Goal: Book appointment/travel/reservation

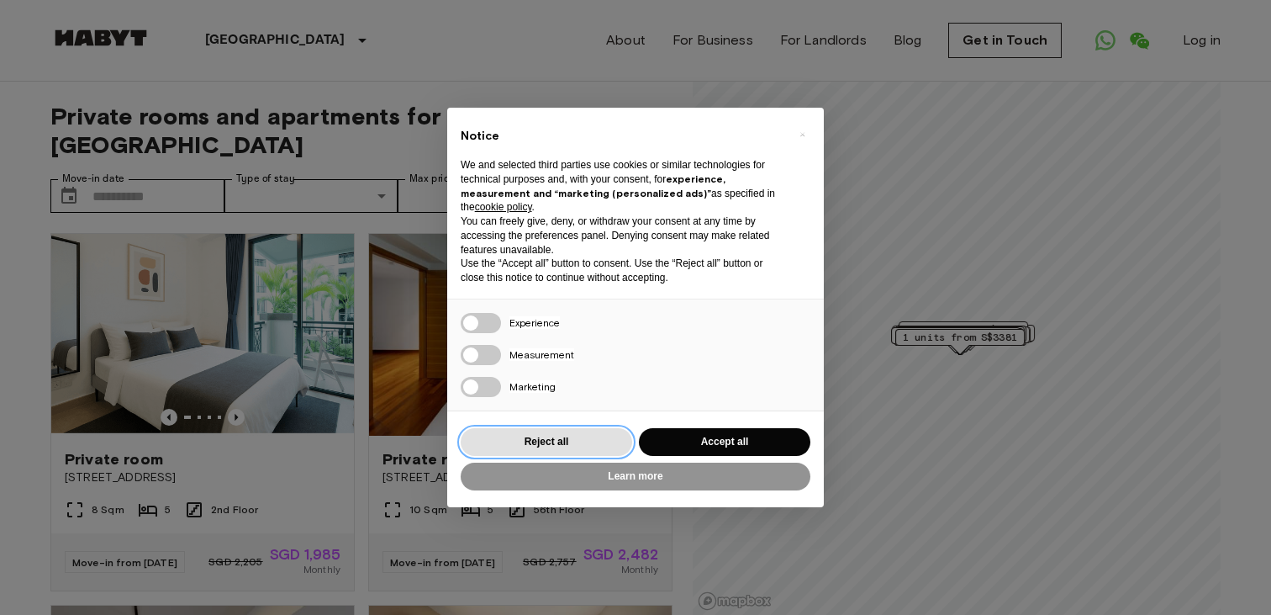
click at [575, 451] on button "Reject all" at bounding box center [547, 442] width 172 height 28
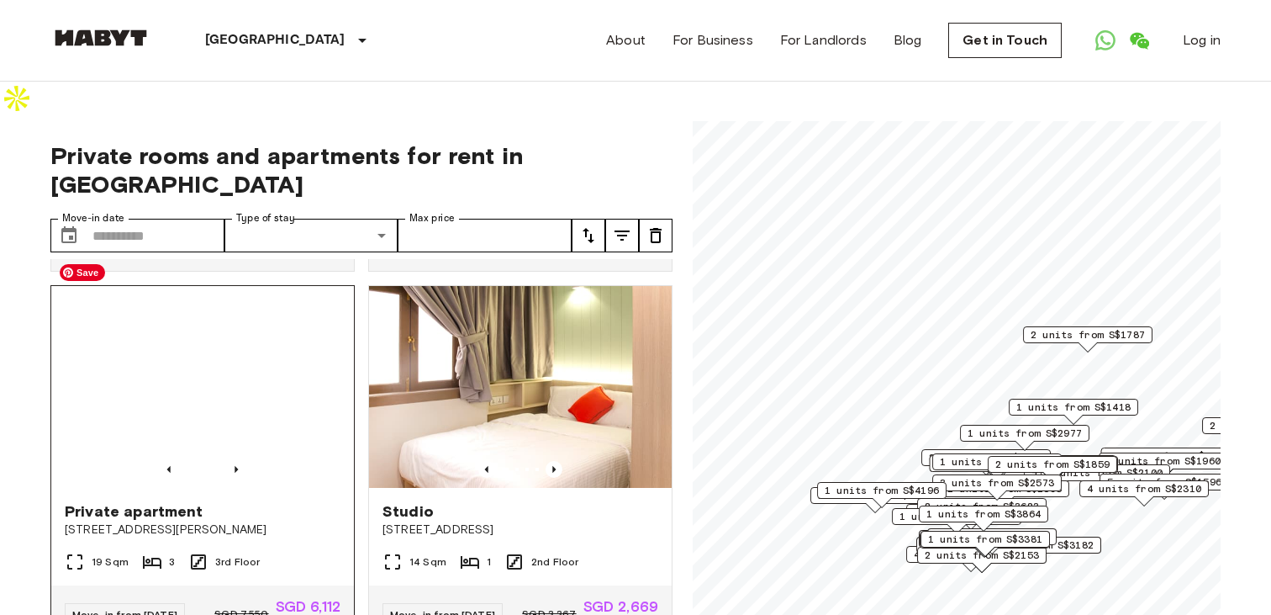
scroll to position [1476, 0]
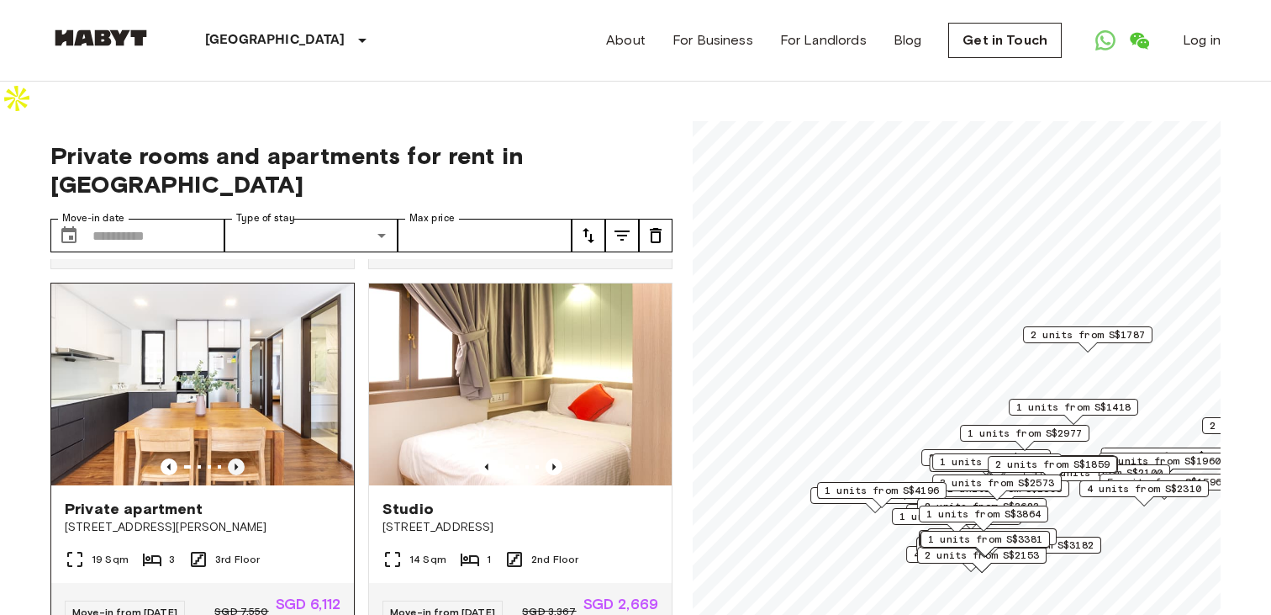
click at [231, 458] on icon "Previous image" at bounding box center [236, 466] width 17 height 17
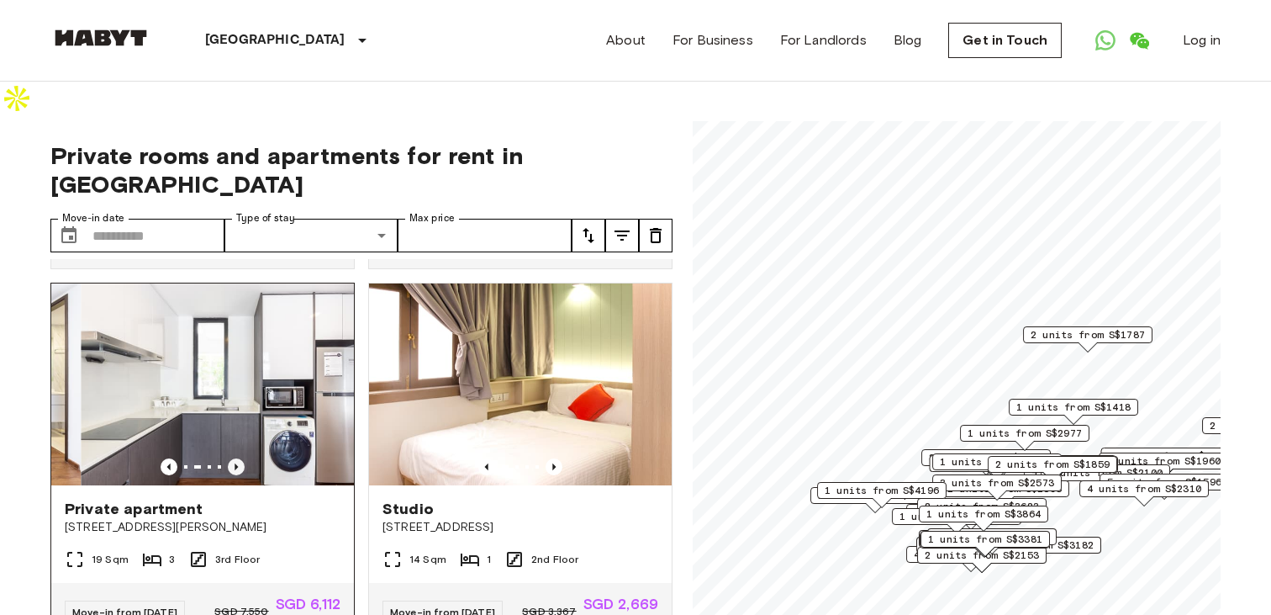
click at [231, 458] on icon "Previous image" at bounding box center [236, 466] width 17 height 17
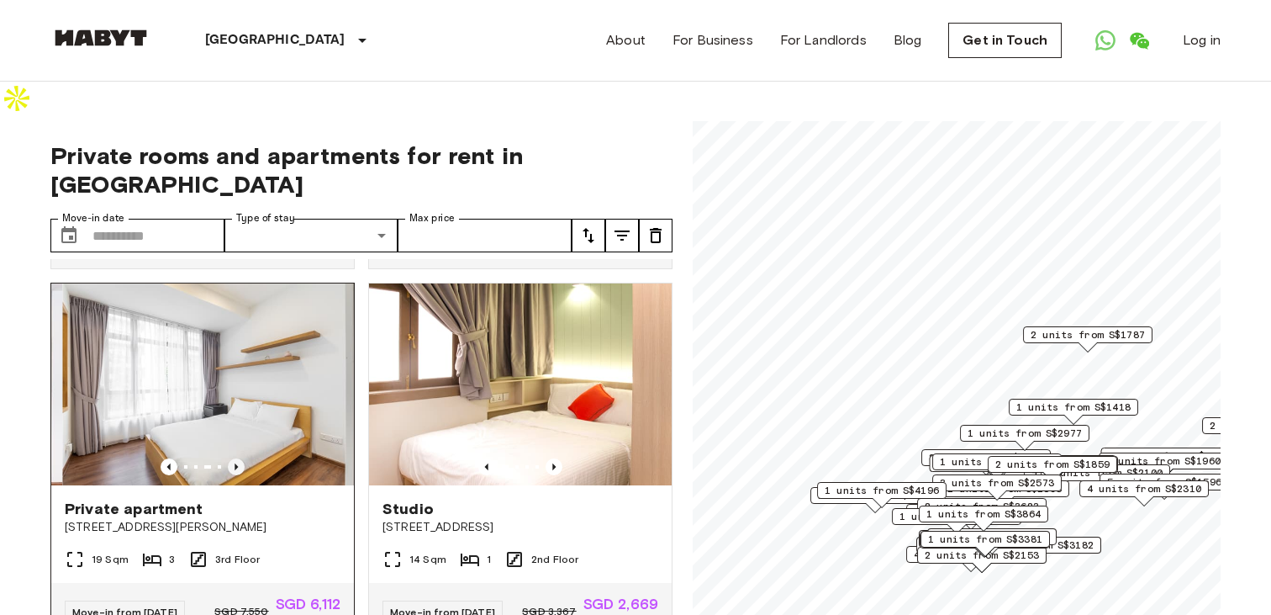
click at [231, 458] on icon "Previous image" at bounding box center [236, 466] width 17 height 17
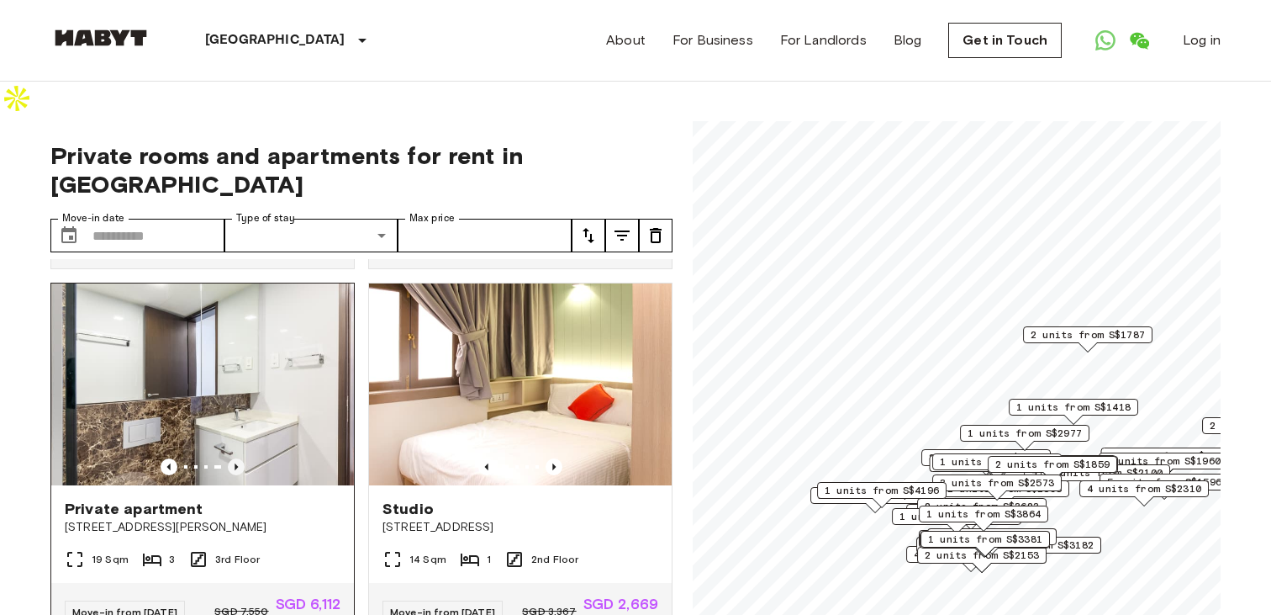
click at [231, 458] on icon "Previous image" at bounding box center [236, 466] width 17 height 17
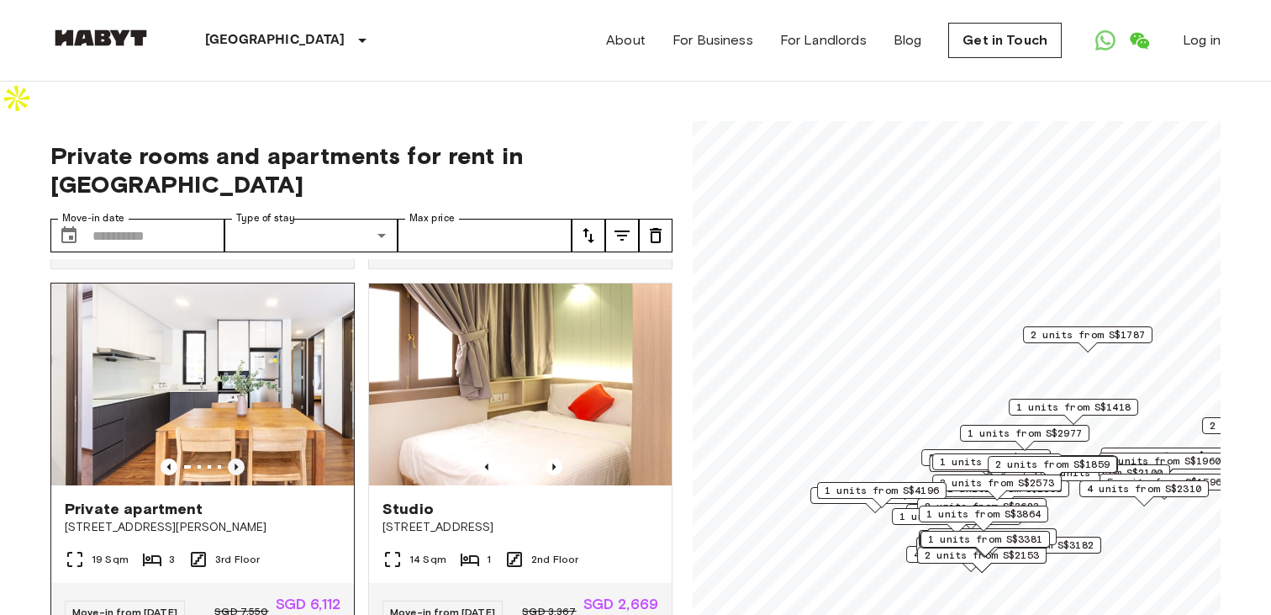
click at [231, 458] on icon "Previous image" at bounding box center [236, 466] width 17 height 17
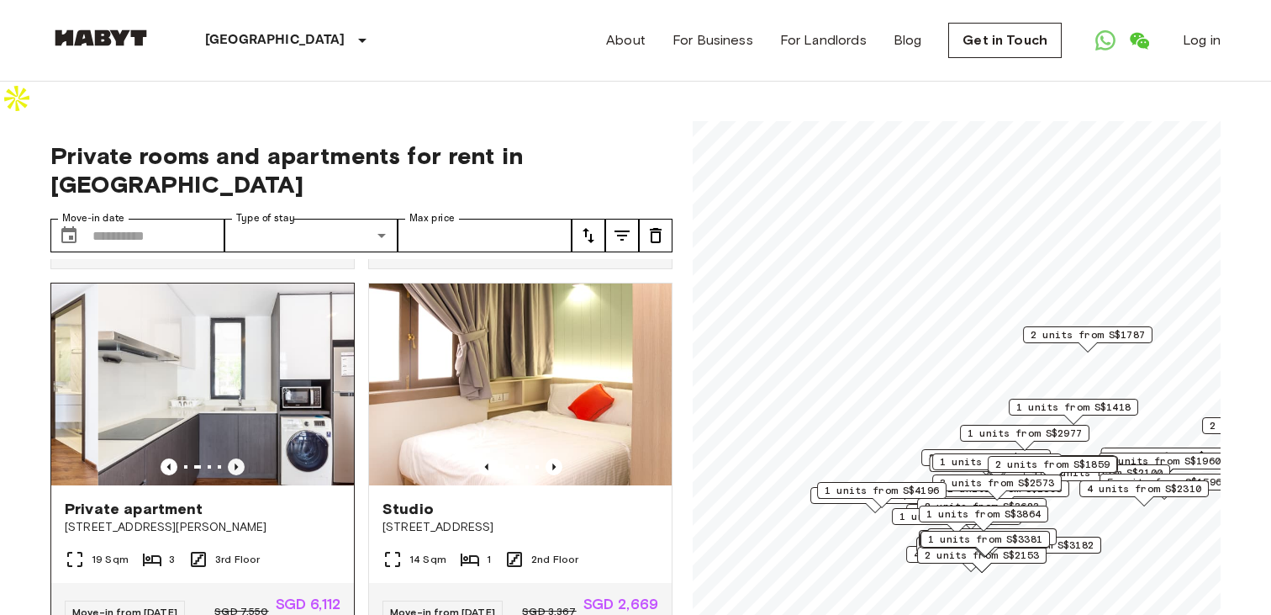
click at [231, 458] on icon "Previous image" at bounding box center [236, 466] width 17 height 17
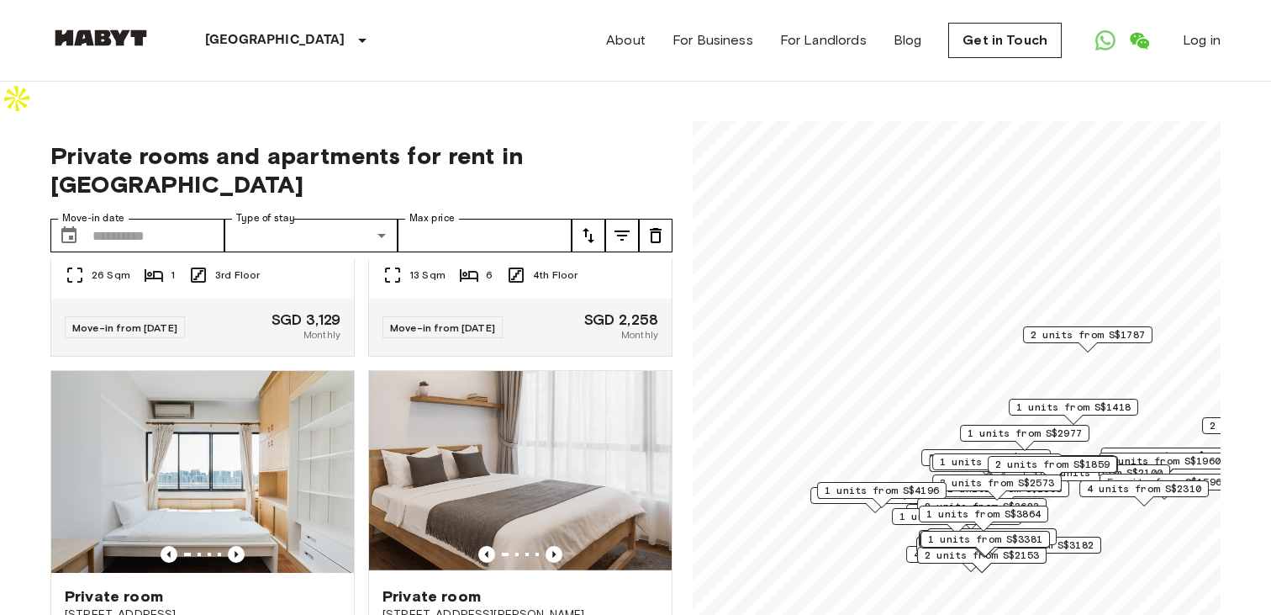
scroll to position [2281, 0]
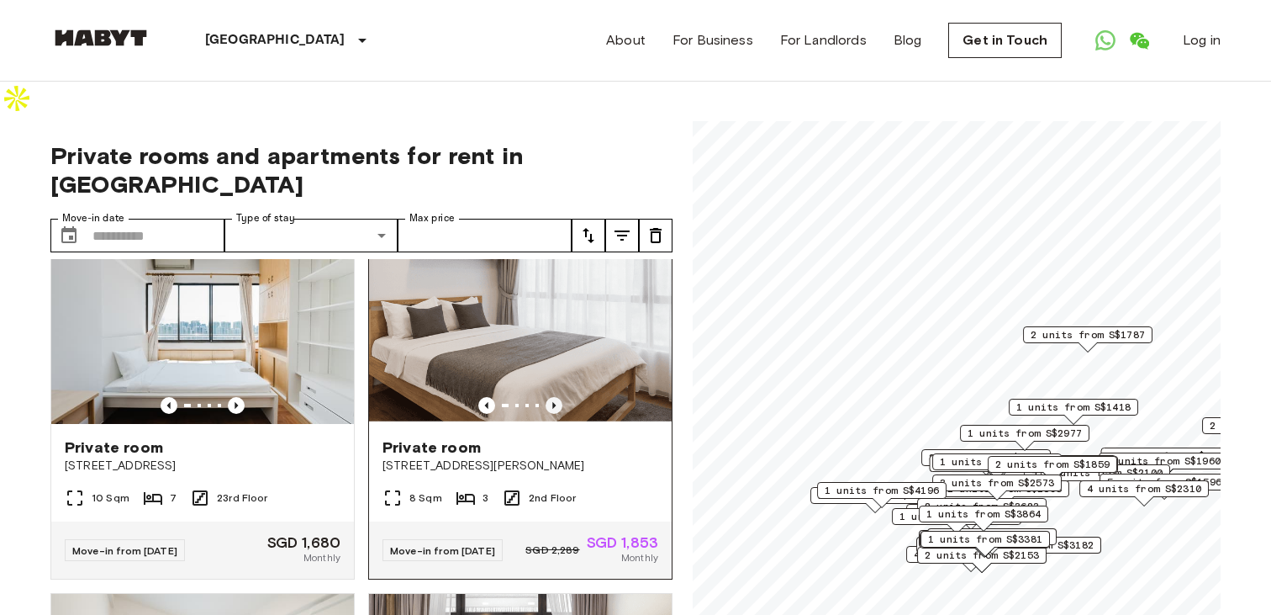
click at [558, 397] on icon "Previous image" at bounding box center [554, 405] width 17 height 17
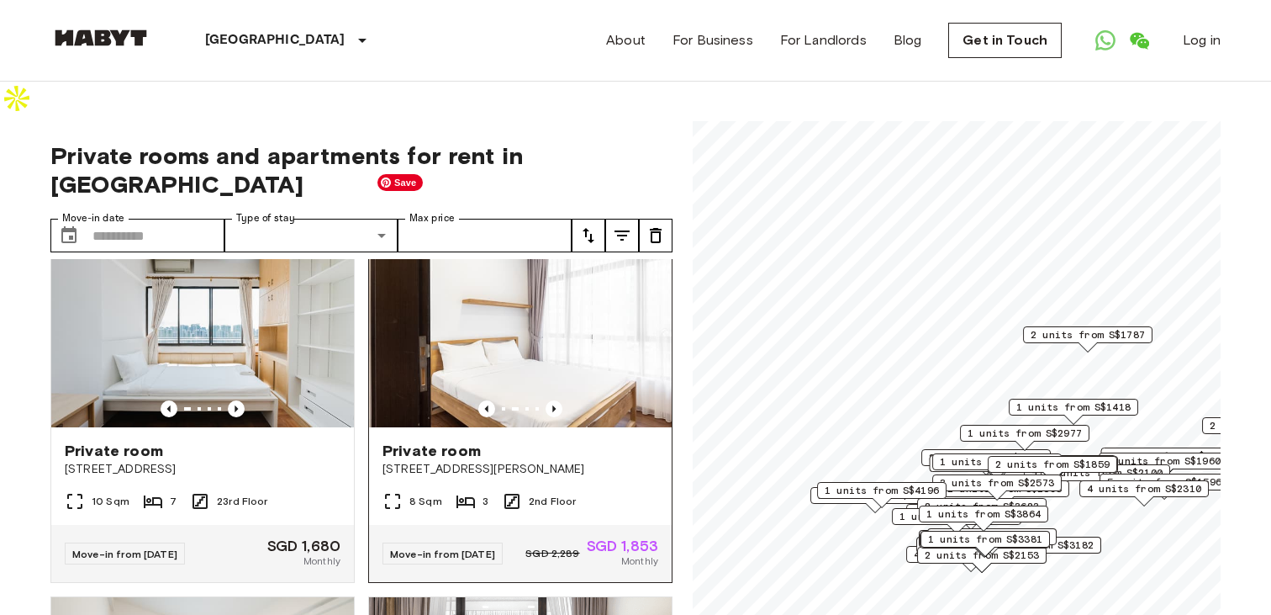
scroll to position [2283, 0]
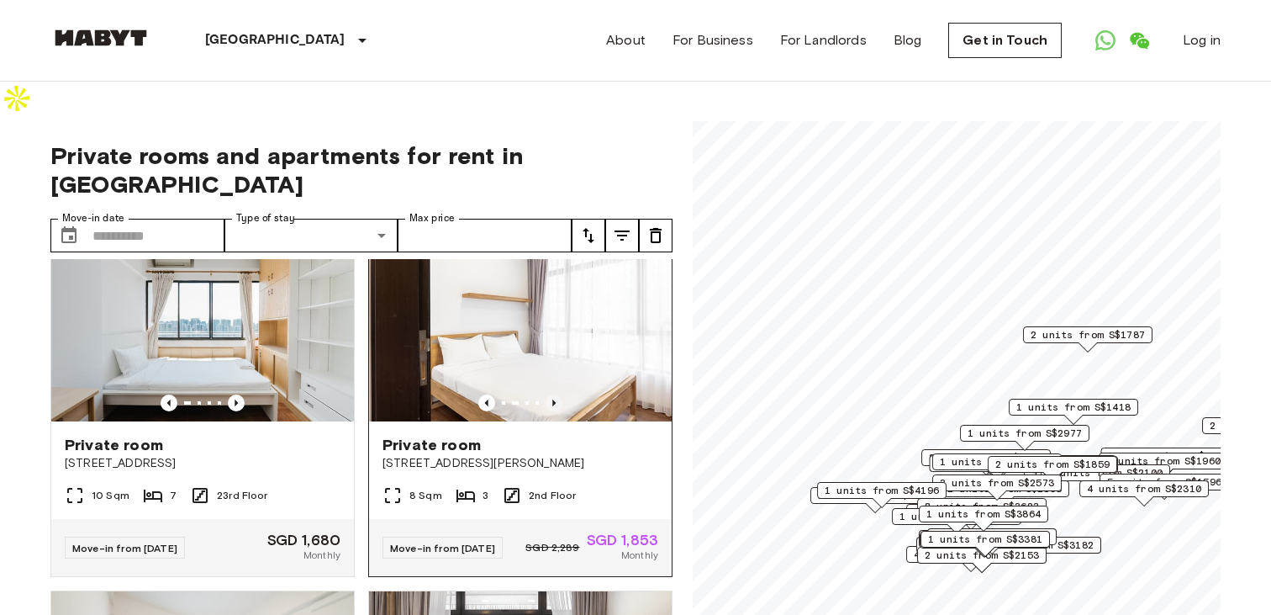
click at [553, 399] on icon "Previous image" at bounding box center [553, 402] width 3 height 7
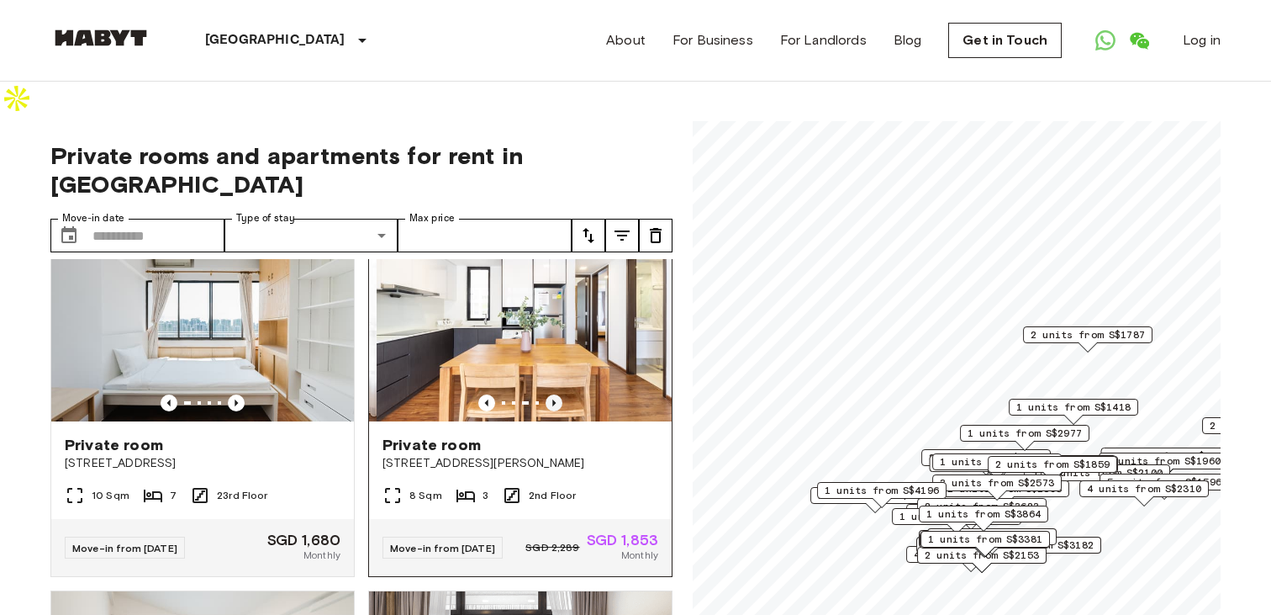
click at [553, 399] on icon "Previous image" at bounding box center [553, 402] width 3 height 7
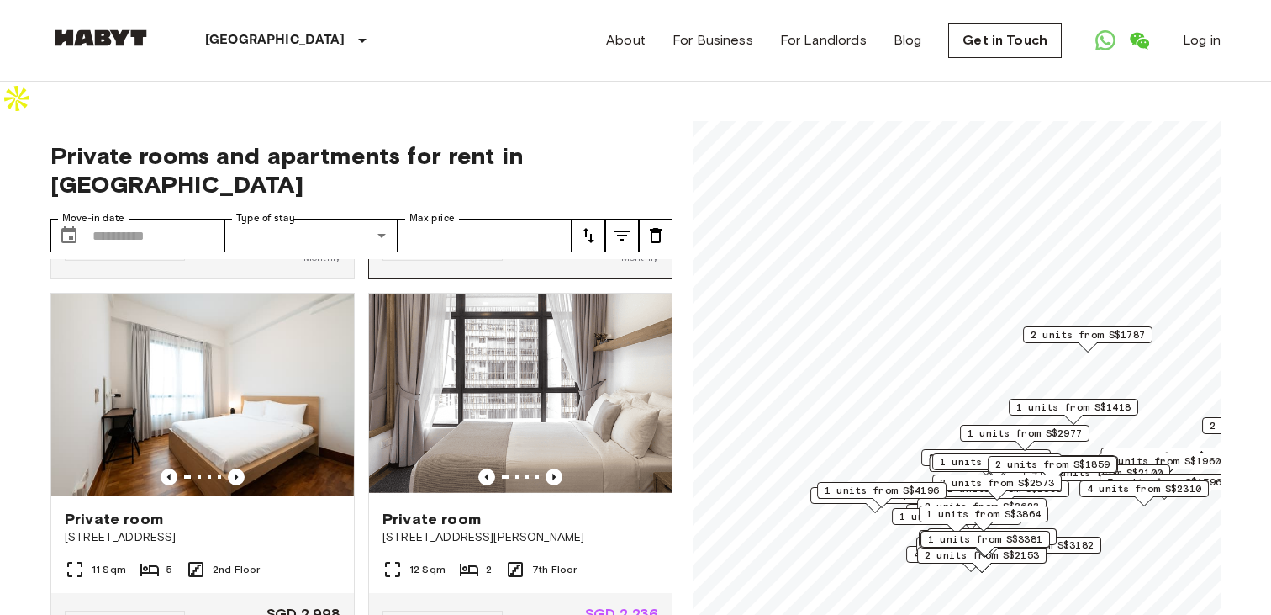
scroll to position [2624, 0]
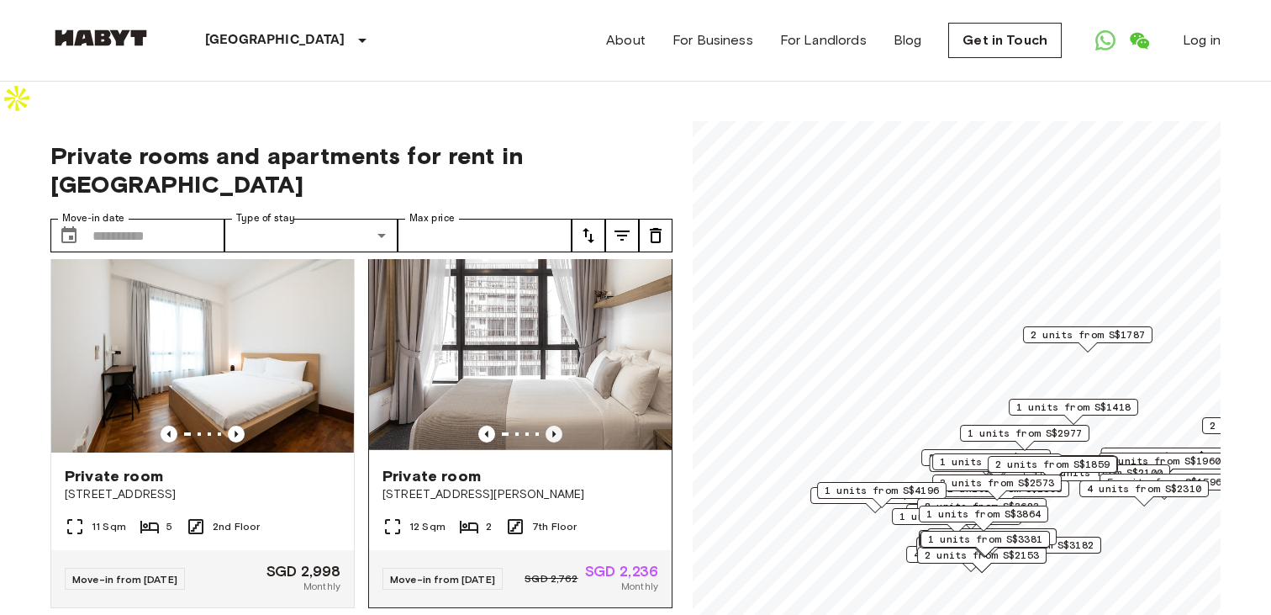
click at [557, 425] on icon "Previous image" at bounding box center [554, 433] width 17 height 17
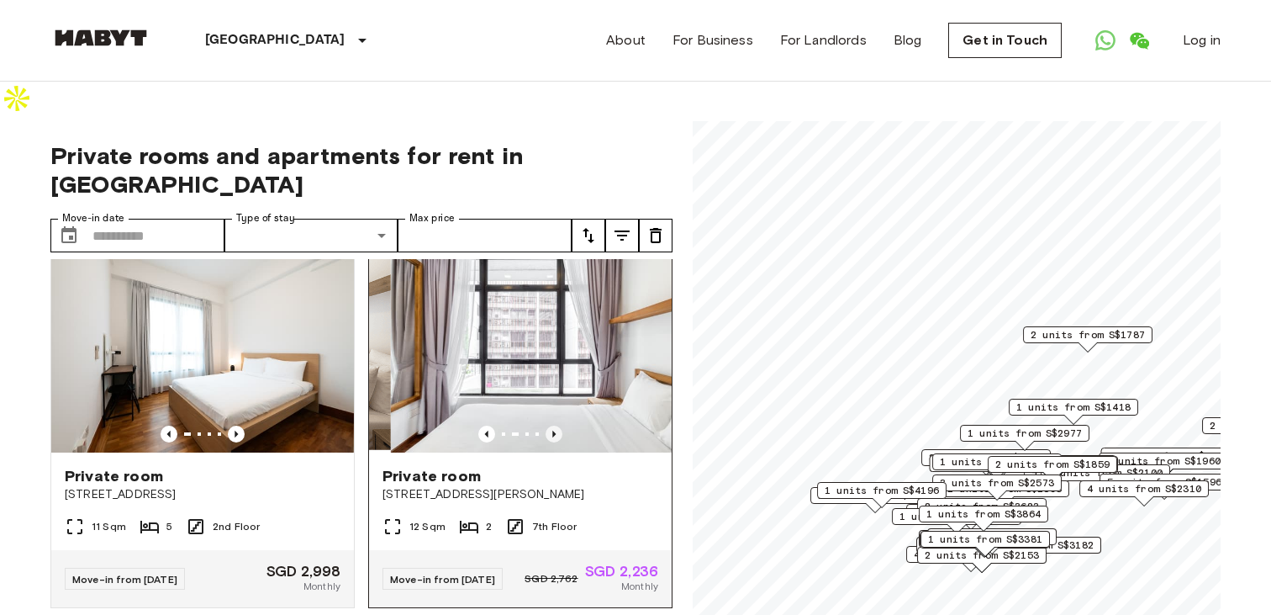
click at [557, 425] on icon "Previous image" at bounding box center [554, 433] width 17 height 17
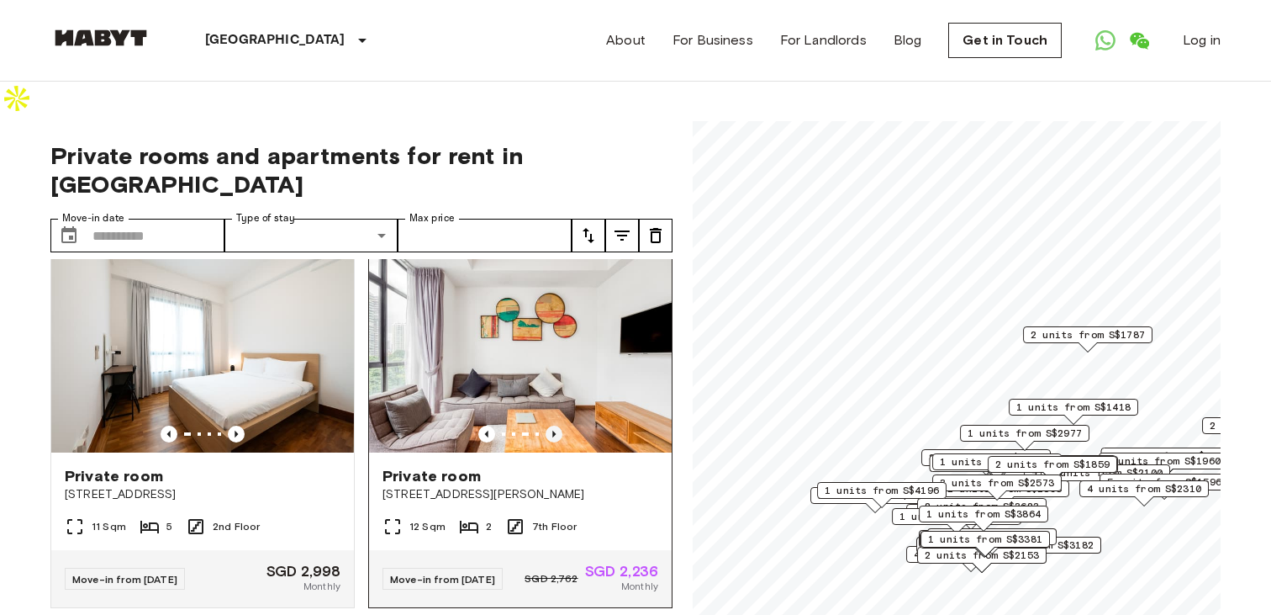
click at [557, 425] on icon "Previous image" at bounding box center [554, 433] width 17 height 17
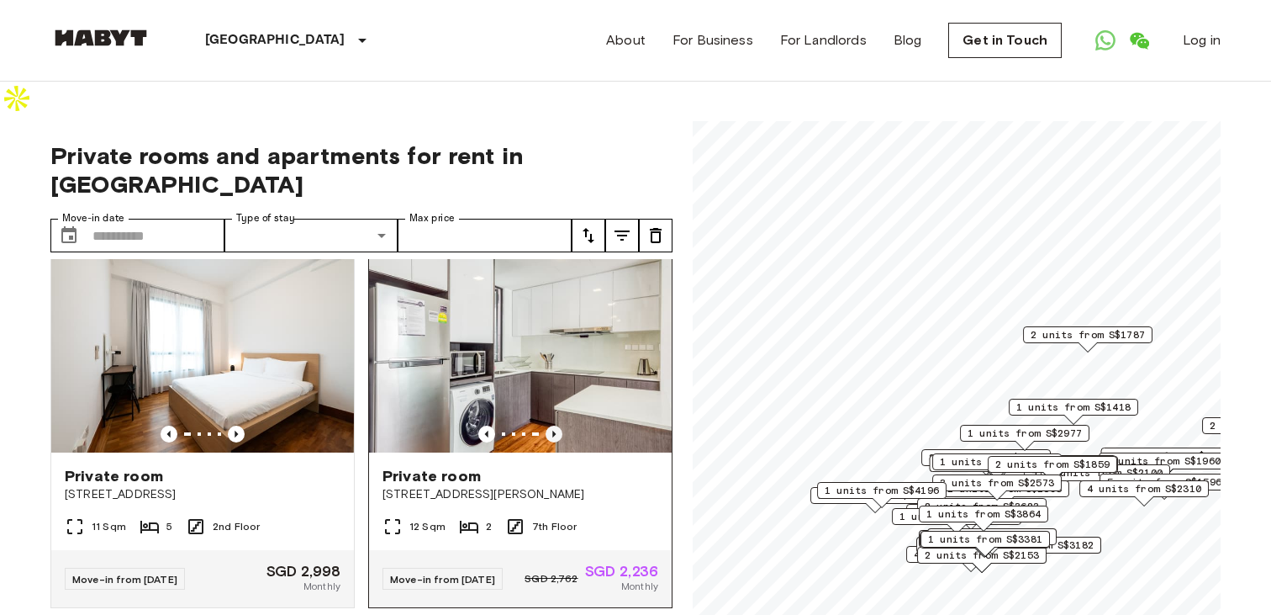
click at [557, 425] on icon "Previous image" at bounding box center [554, 433] width 17 height 17
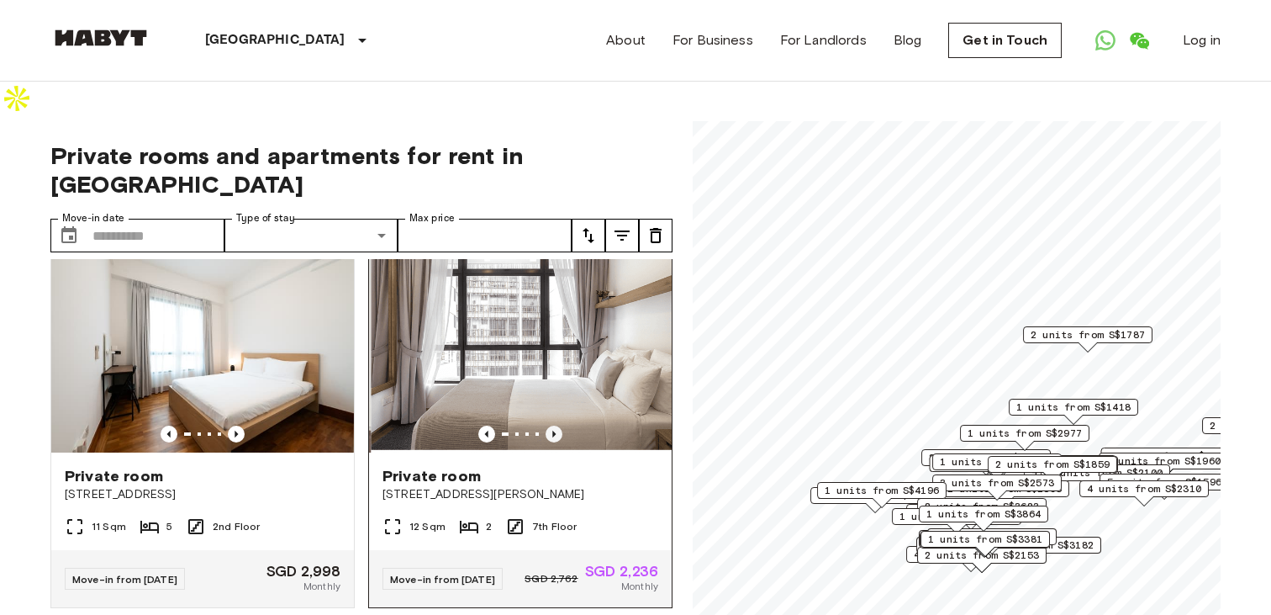
click at [557, 425] on icon "Previous image" at bounding box center [554, 433] width 17 height 17
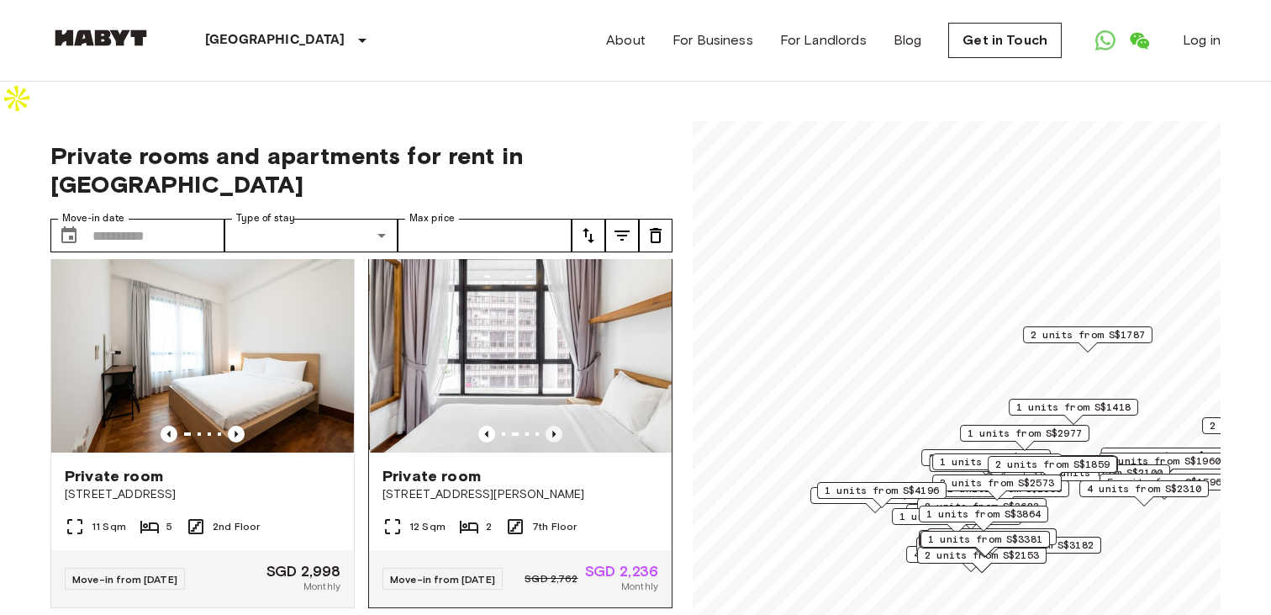
click at [557, 425] on icon "Previous image" at bounding box center [554, 433] width 17 height 17
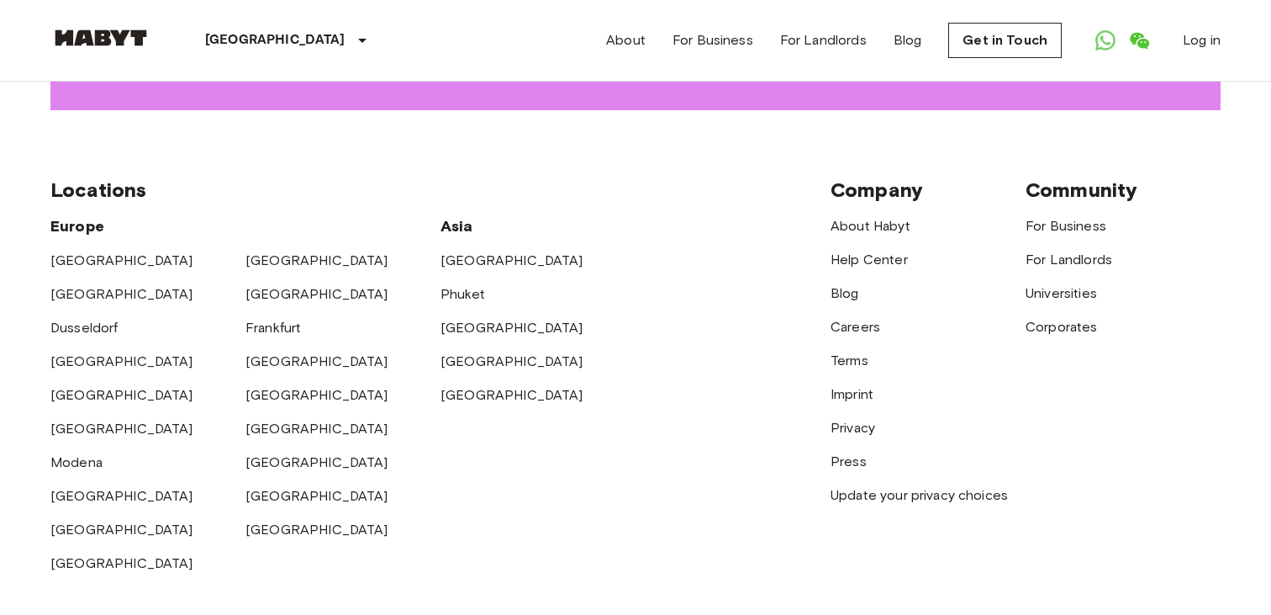
scroll to position [2553, 0]
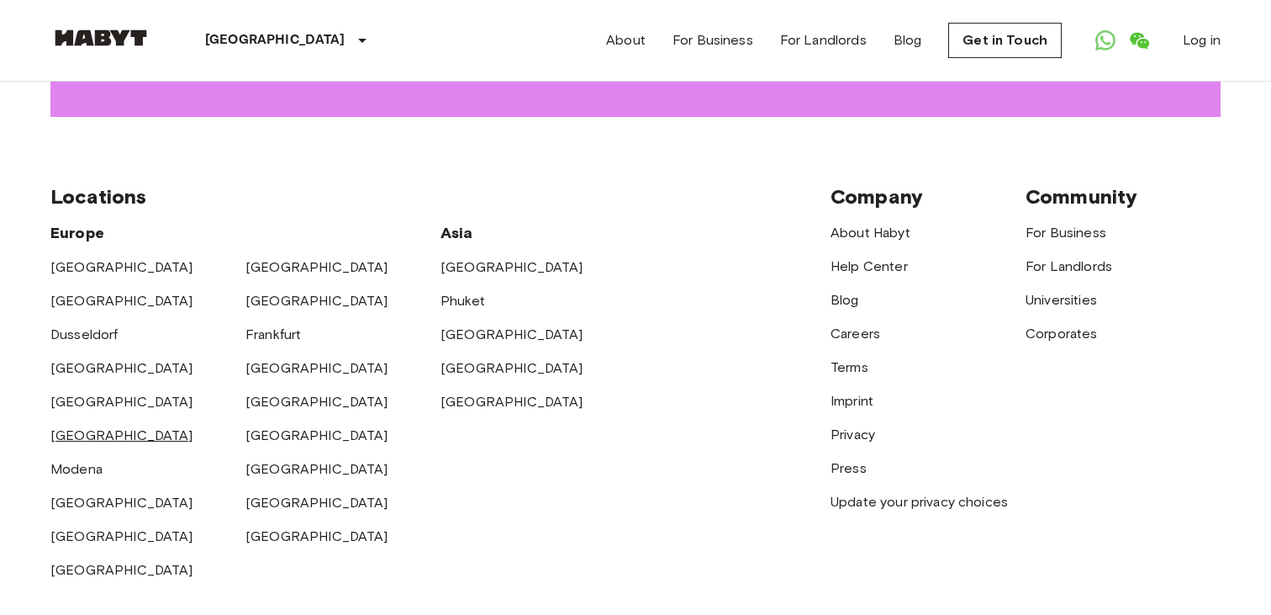
click at [77, 427] on link "[GEOGRAPHIC_DATA]" at bounding box center [121, 435] width 143 height 16
